Goal: Information Seeking & Learning: Learn about a topic

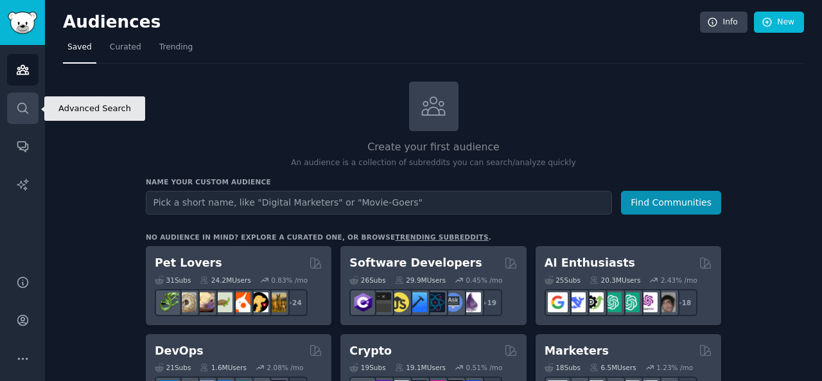
click at [17, 103] on icon "Sidebar" at bounding box center [22, 107] width 13 height 13
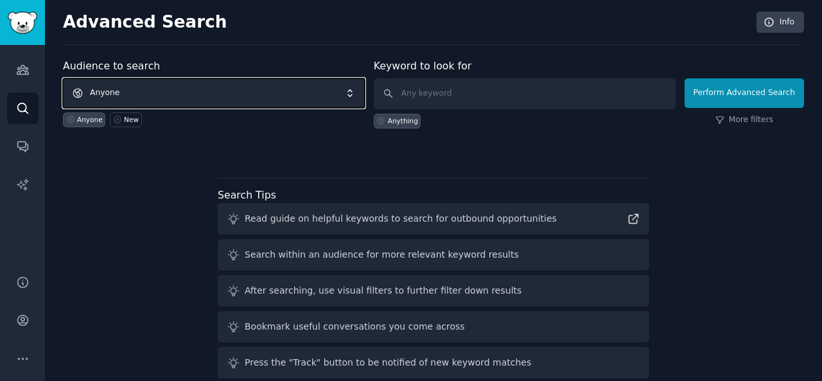
click at [155, 89] on span "Anyone" at bounding box center [214, 93] width 302 height 30
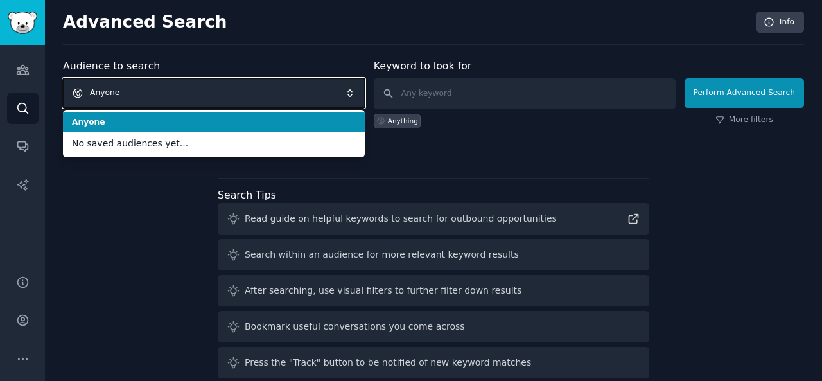
click at [155, 89] on span "Anyone" at bounding box center [214, 93] width 302 height 30
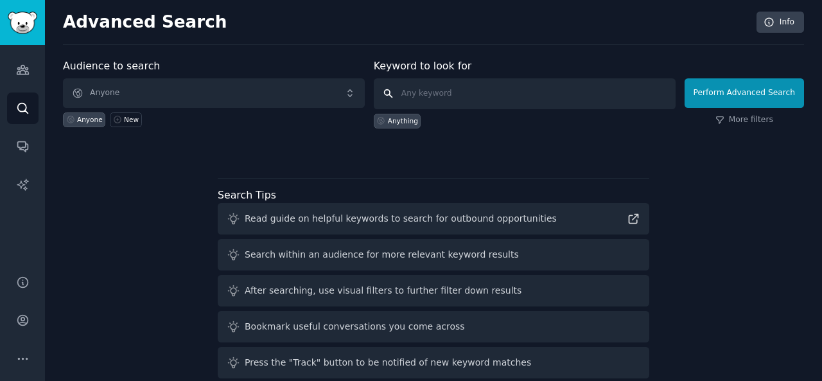
click at [458, 92] on input "text" at bounding box center [525, 93] width 302 height 31
type input "home decor"
click button "Perform Advanced Search" at bounding box center [743, 93] width 119 height 30
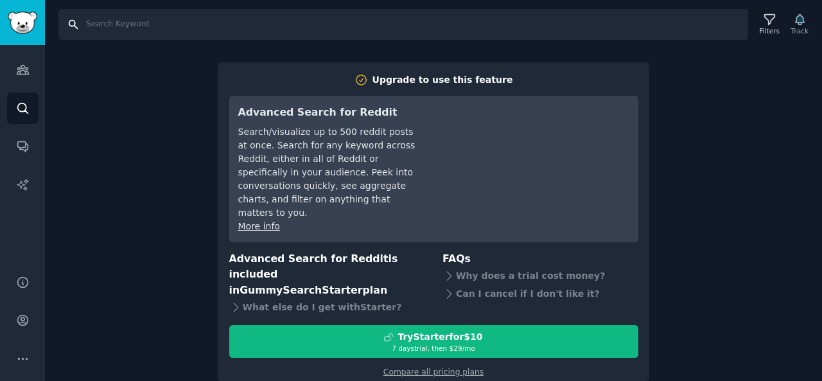
click at [123, 23] on input "Search" at bounding box center [402, 24] width 689 height 31
type input "home decor"
click at [26, 63] on icon "Sidebar" at bounding box center [22, 69] width 13 height 13
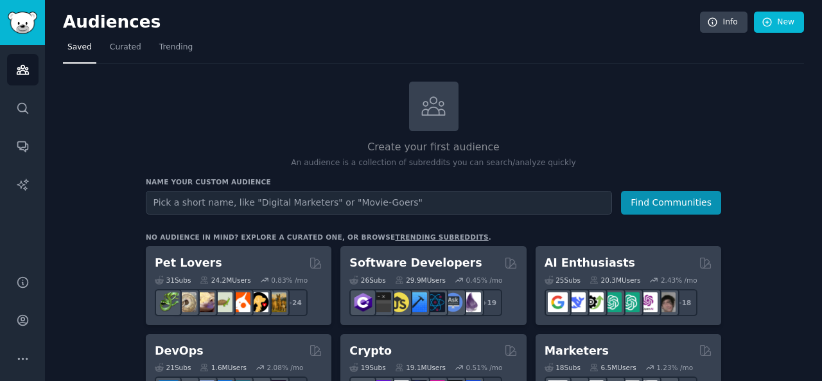
click at [249, 202] on input "text" at bounding box center [379, 203] width 466 height 24
type input "home decor"
click at [621, 191] on button "Find Communities" at bounding box center [671, 203] width 100 height 24
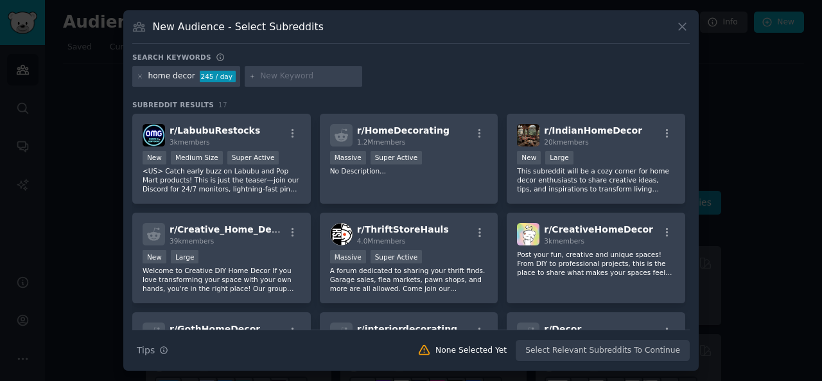
click at [684, 22] on icon at bounding box center [681, 26] width 13 height 13
